Goal: Register for event/course

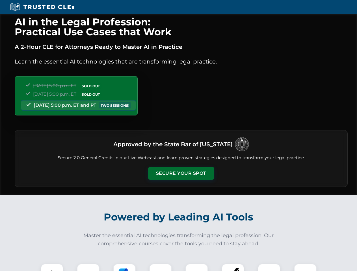
click at [181, 173] on button "Secure Your Spot" at bounding box center [181, 173] width 66 height 13
click at [52, 268] on img at bounding box center [52, 275] width 16 height 16
